Goal: Task Accomplishment & Management: Manage account settings

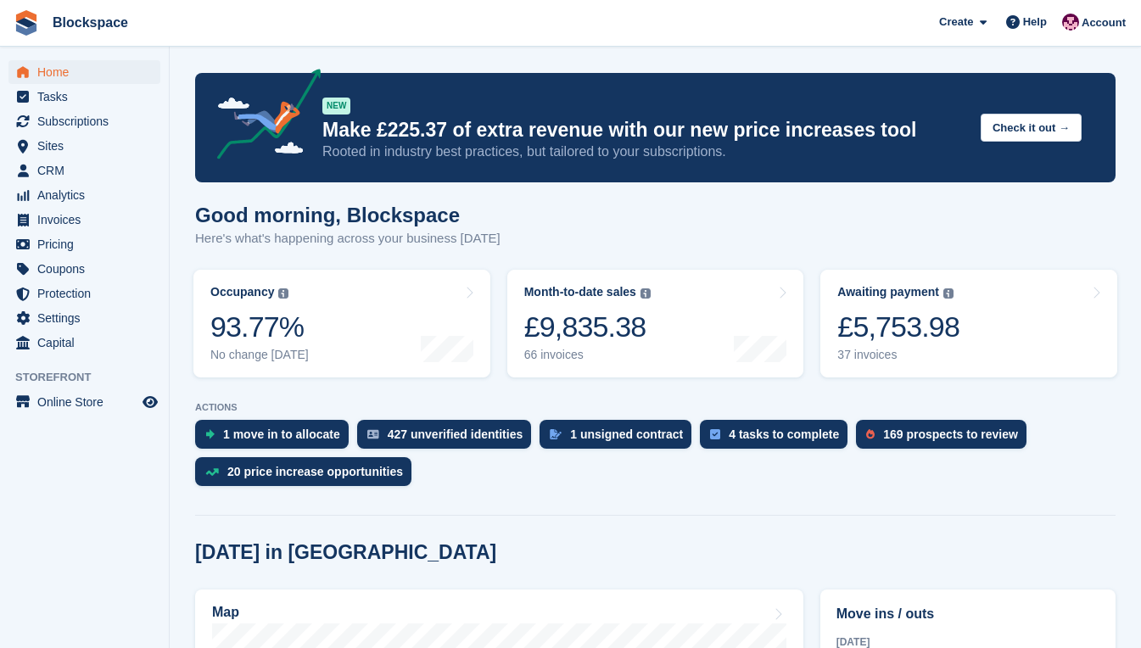
click at [851, 232] on div "Good morning, Blockspace Here's what's happening across your business today" at bounding box center [655, 236] width 921 height 65
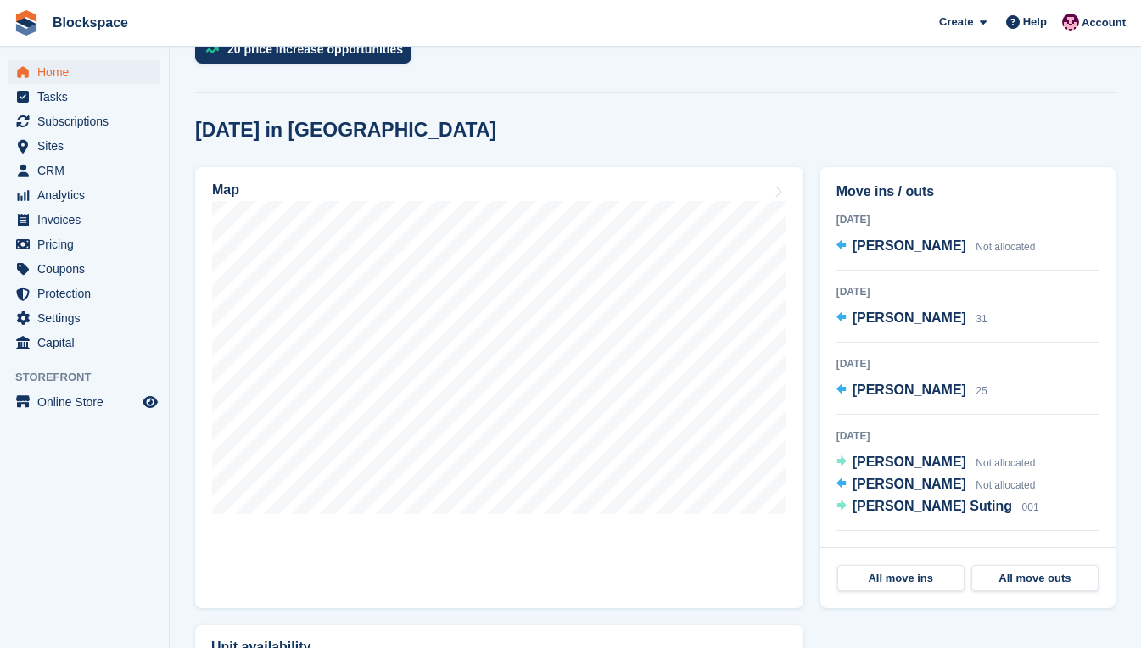
scroll to position [424, 0]
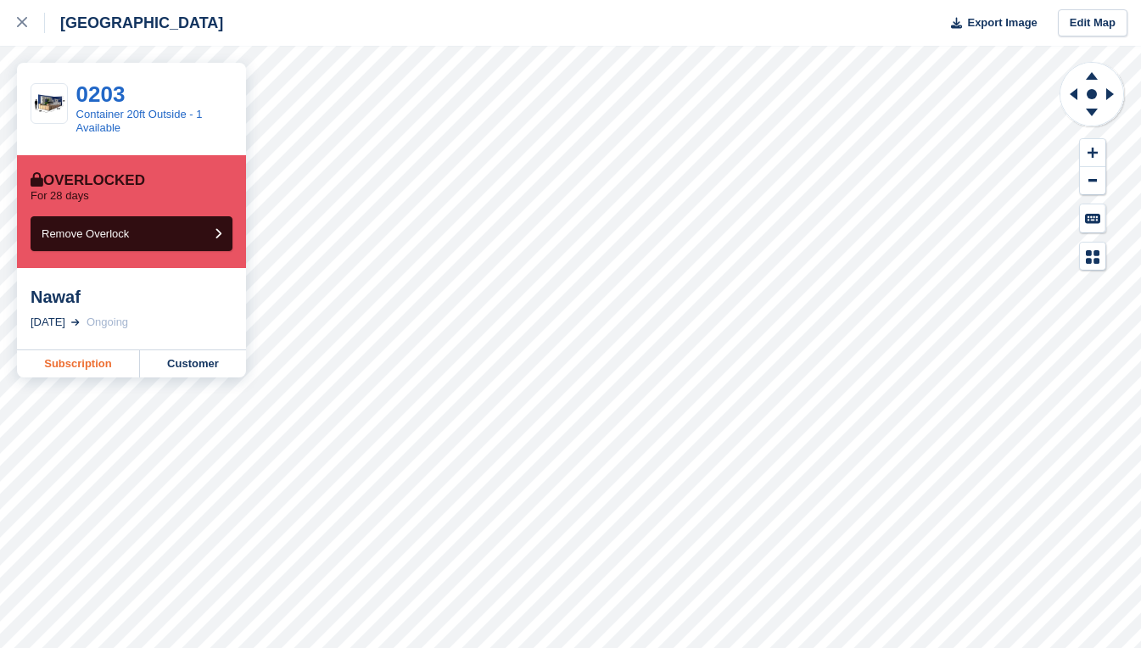
click at [78, 372] on link "Subscription" at bounding box center [78, 363] width 123 height 27
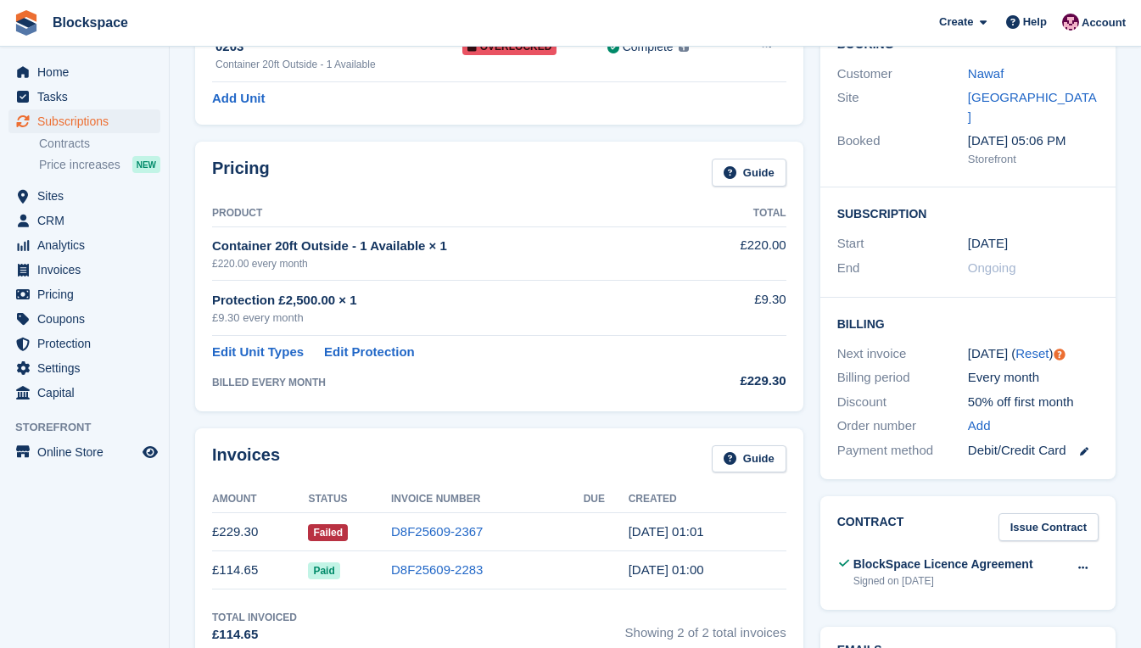
scroll to position [85, 0]
